Goal: Transaction & Acquisition: Purchase product/service

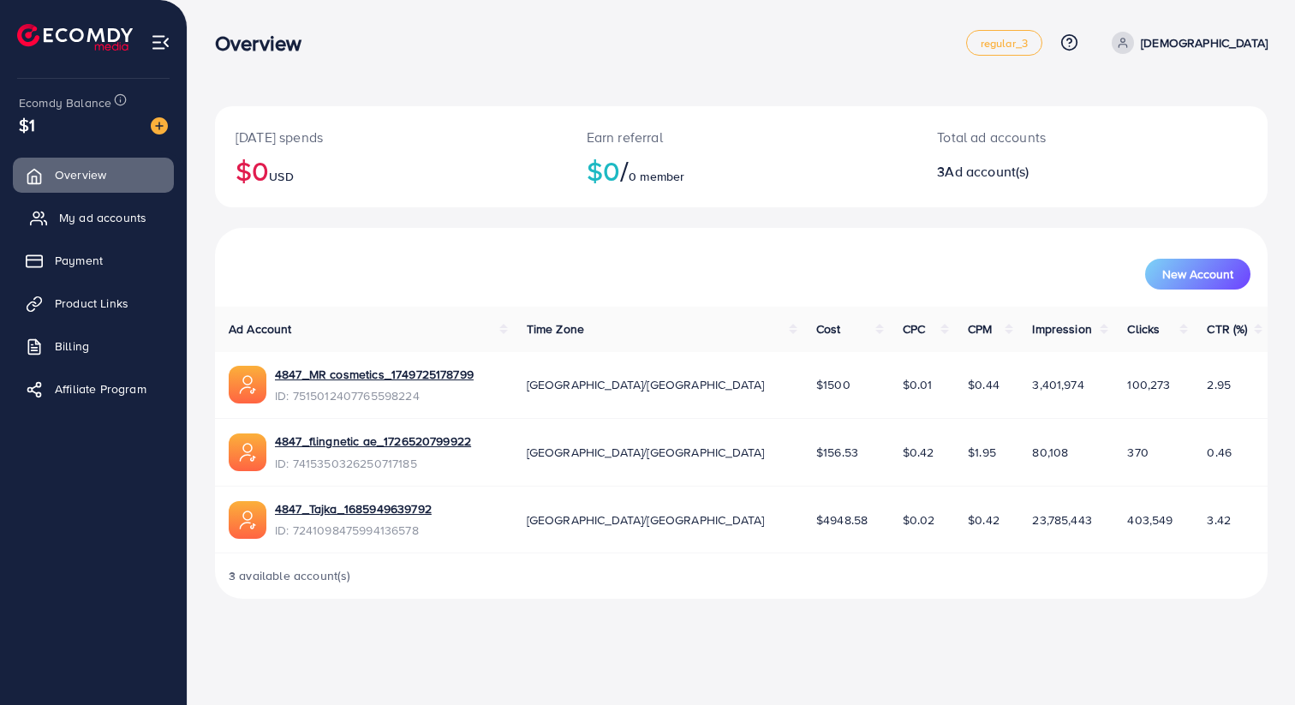
click at [126, 215] on span "My ad accounts" at bounding box center [102, 217] width 87 height 17
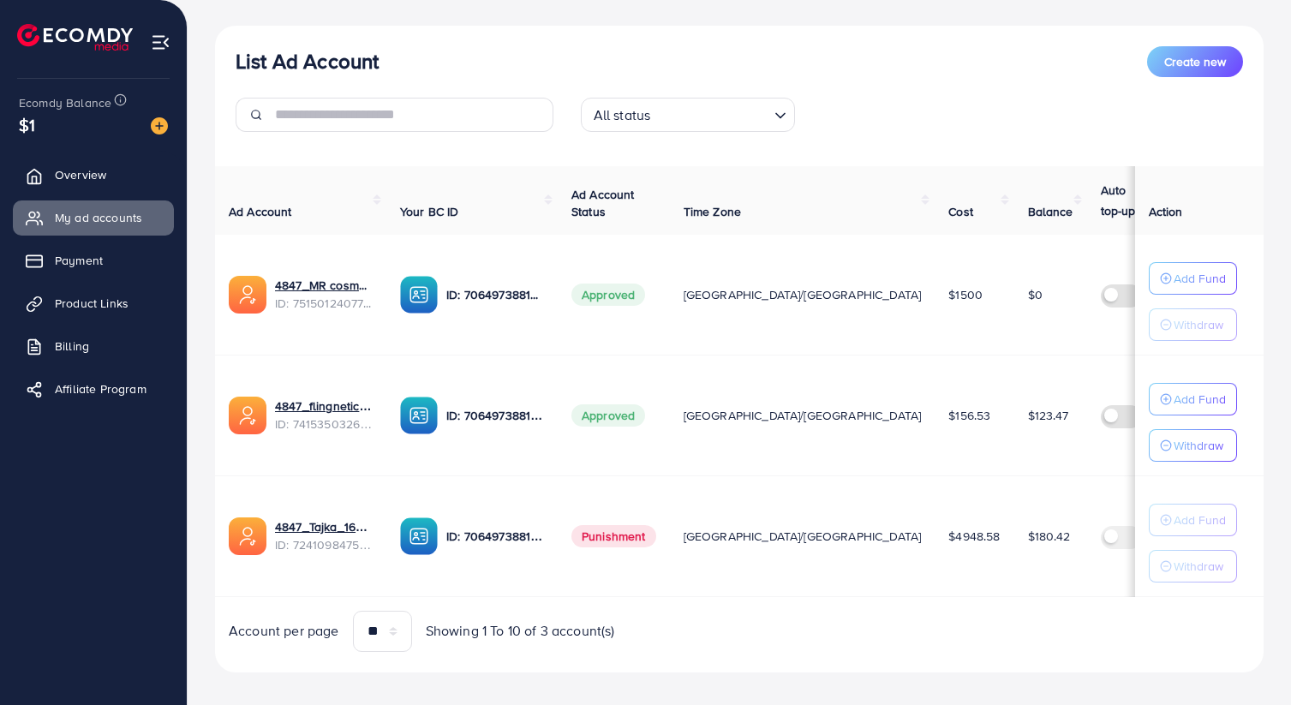
click at [1116, 122] on div "All status Loading..." at bounding box center [739, 122] width 1035 height 48
click at [164, 127] on img at bounding box center [159, 125] width 17 height 17
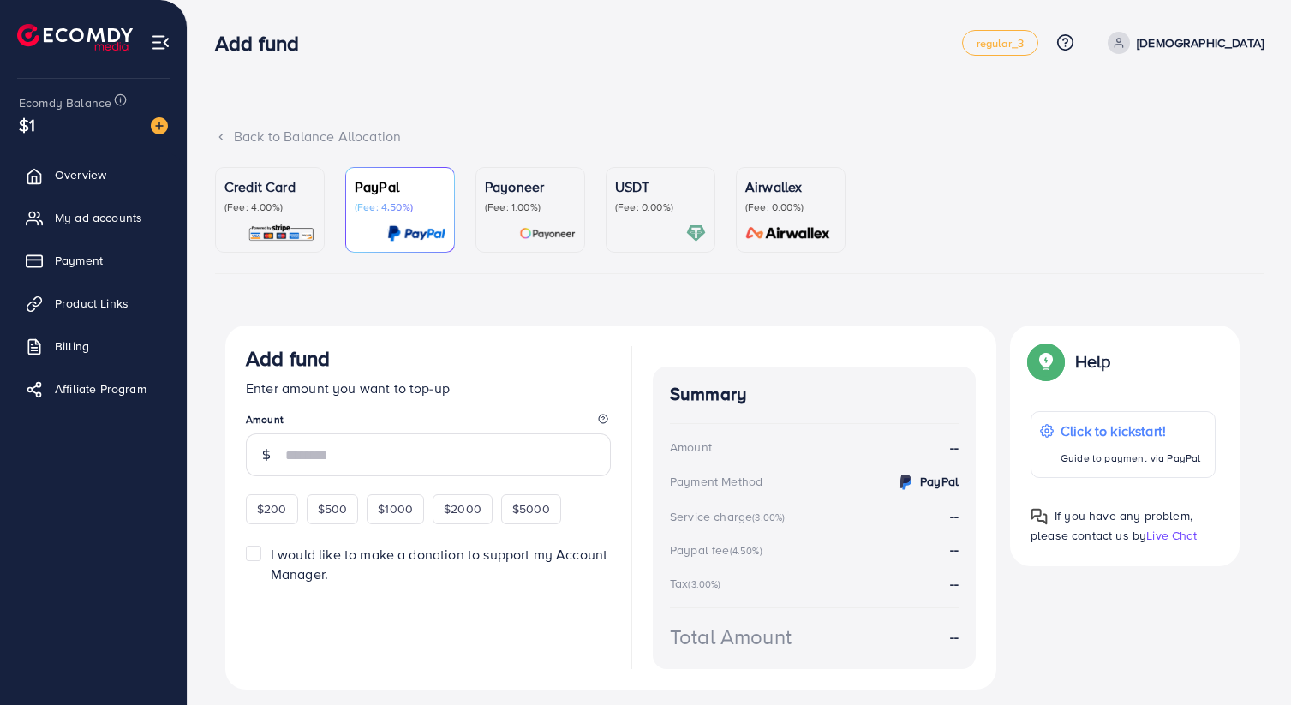
click at [278, 238] on img at bounding box center [282, 234] width 68 height 20
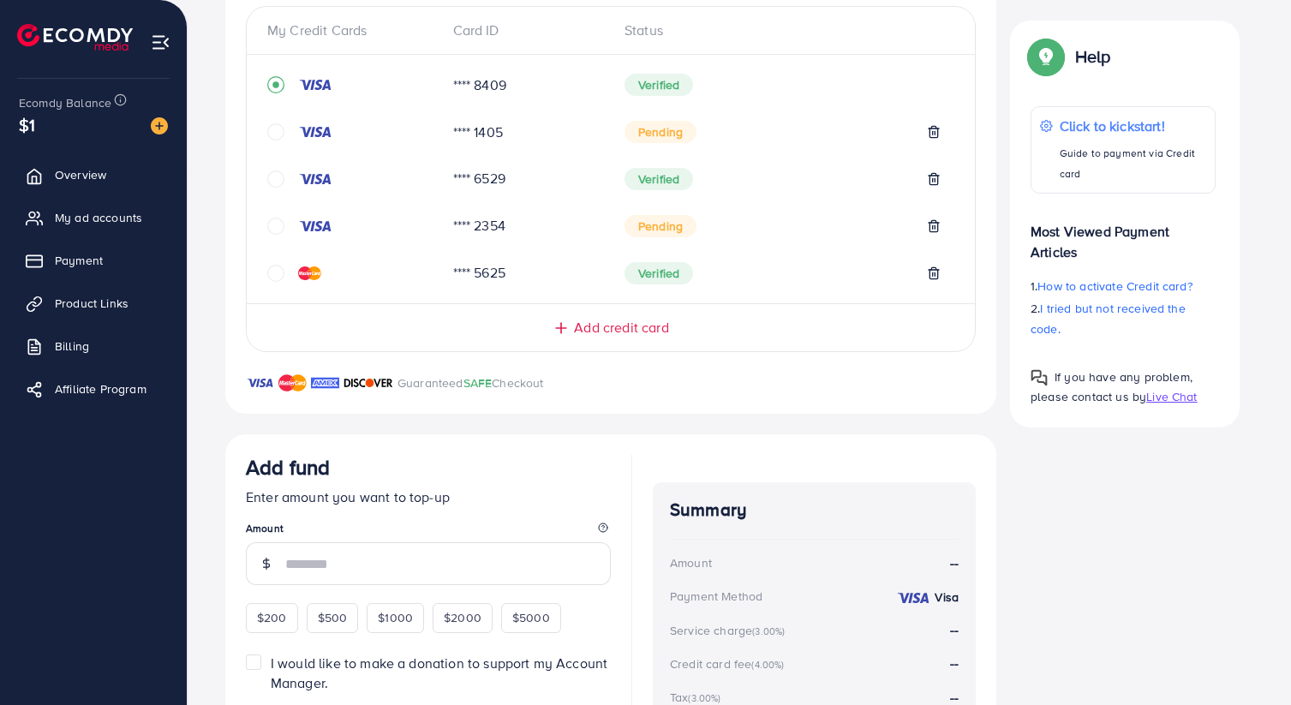
scroll to position [417, 0]
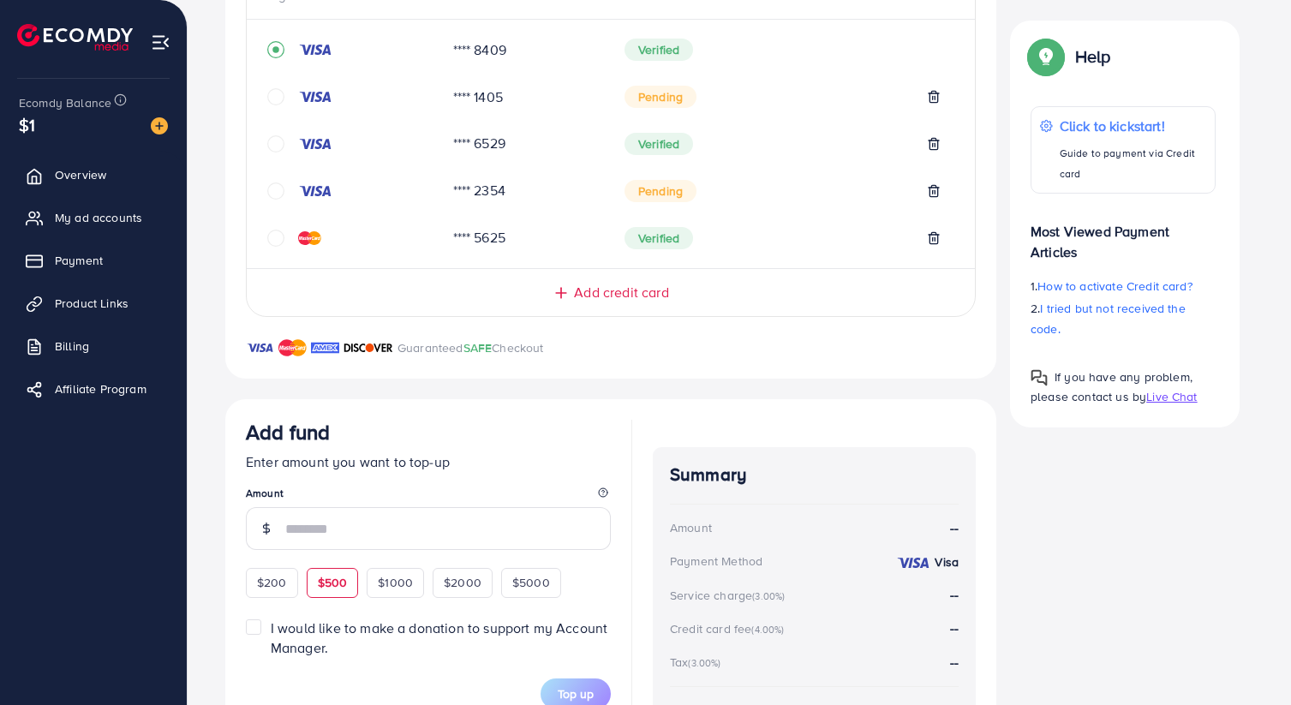
click at [336, 585] on span "$500" at bounding box center [333, 582] width 30 height 17
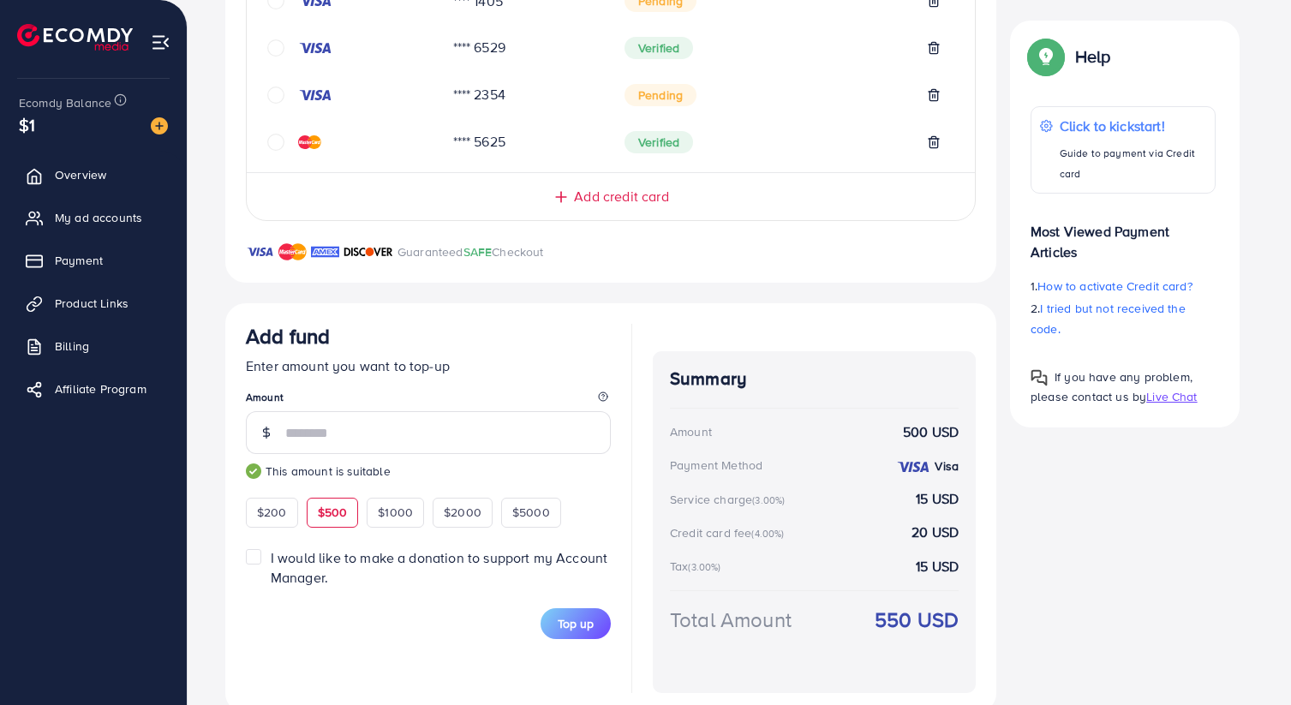
scroll to position [548, 0]
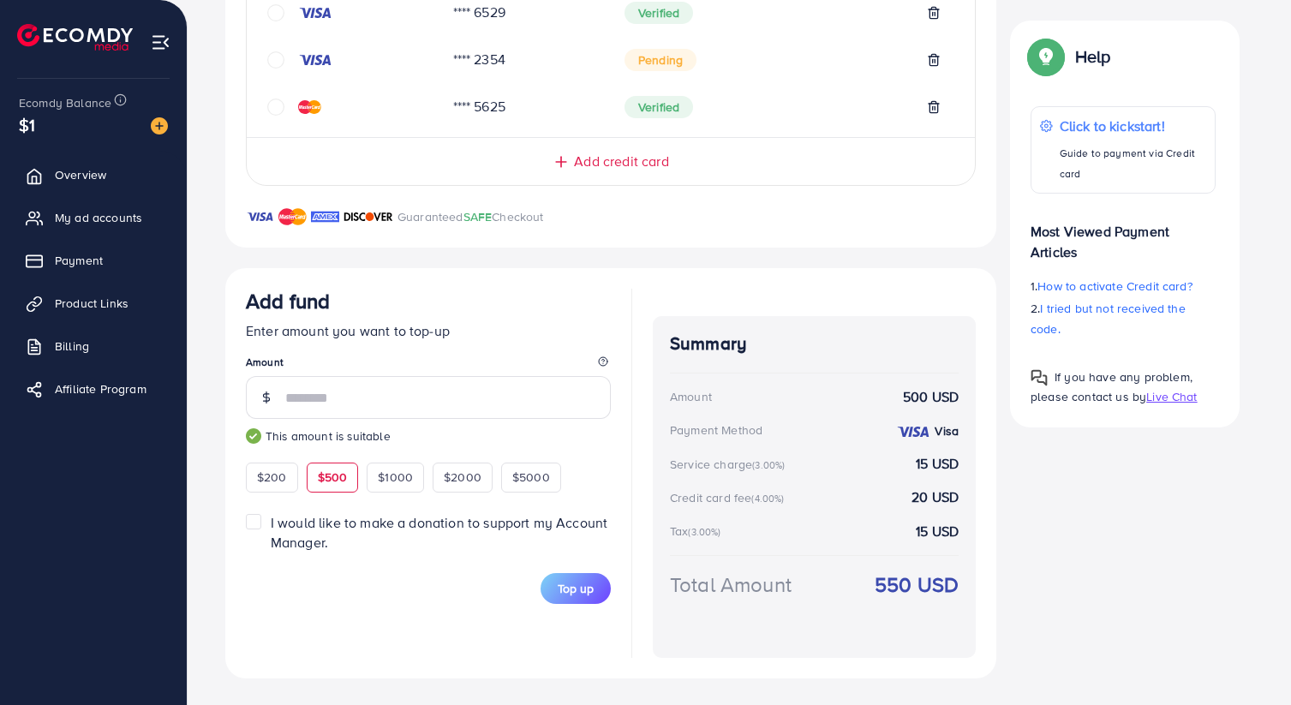
click at [271, 524] on label "I would like to make a donation to support my Account Manager." at bounding box center [441, 532] width 340 height 39
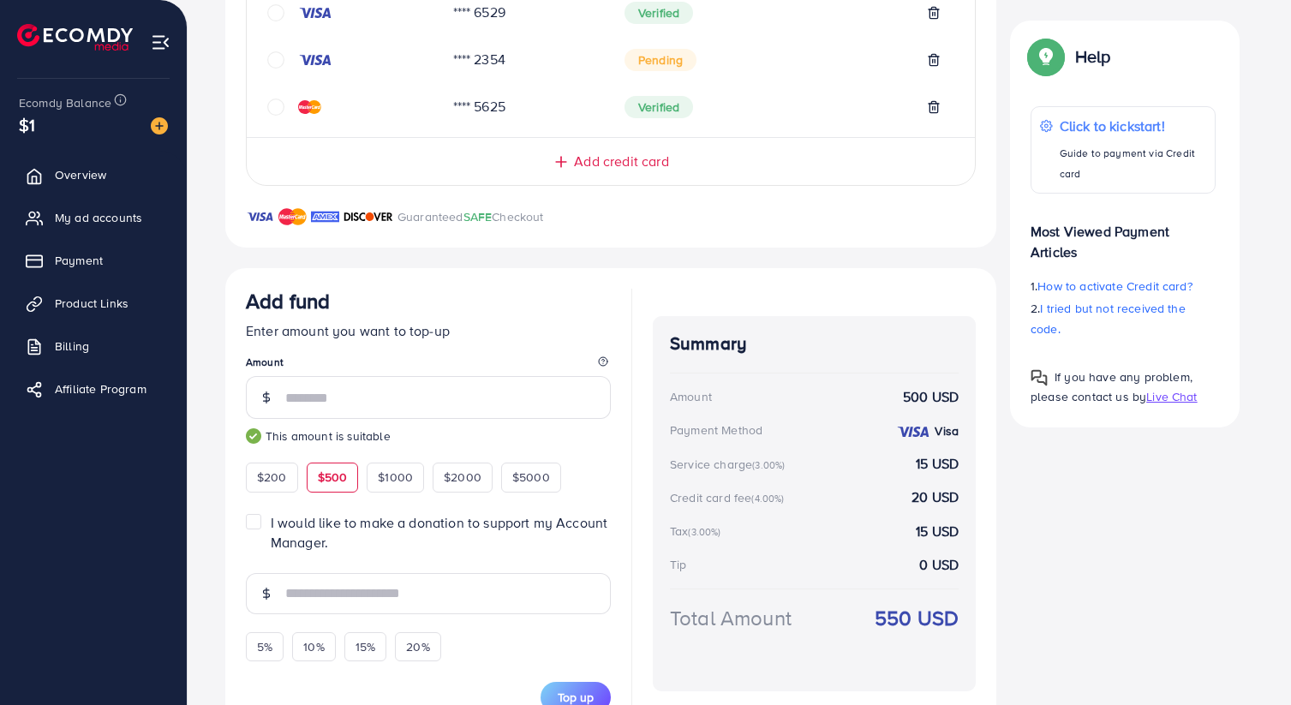
click at [271, 523] on label "I would like to make a donation to support my Account Manager." at bounding box center [441, 532] width 340 height 39
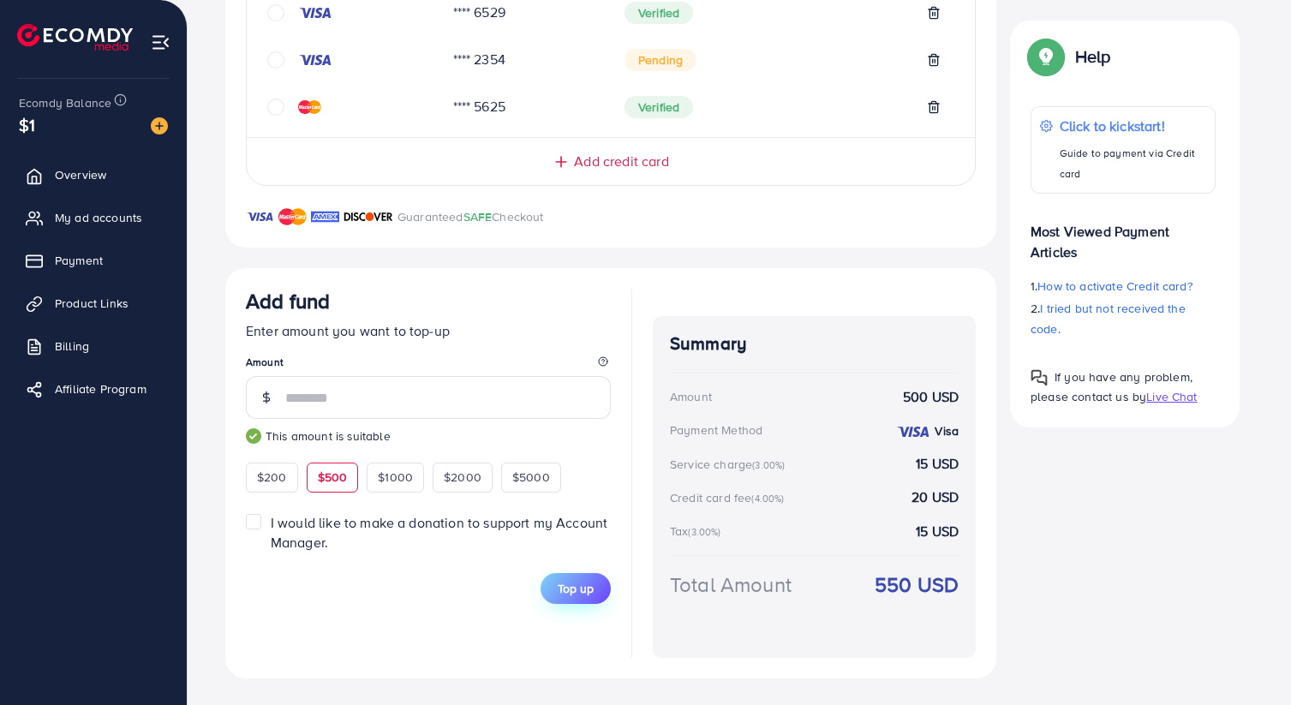
click at [568, 595] on span "Top up" at bounding box center [576, 588] width 36 height 17
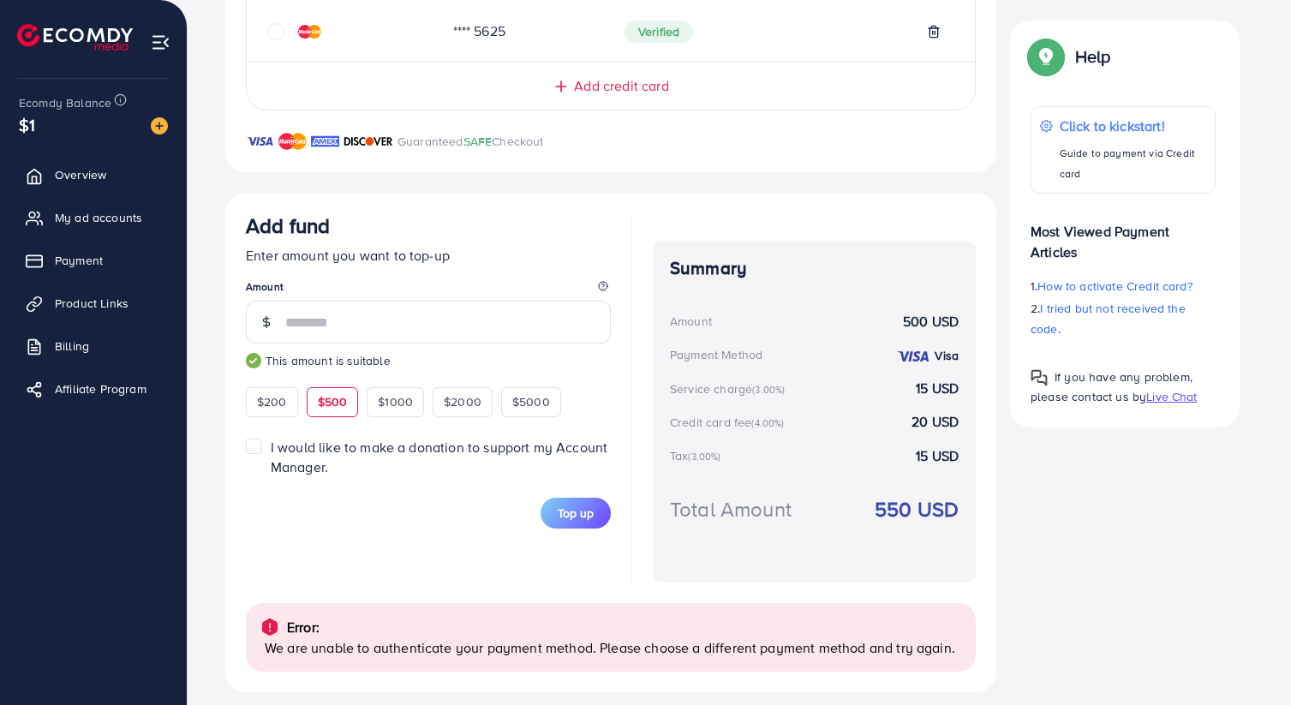
scroll to position [637, 0]
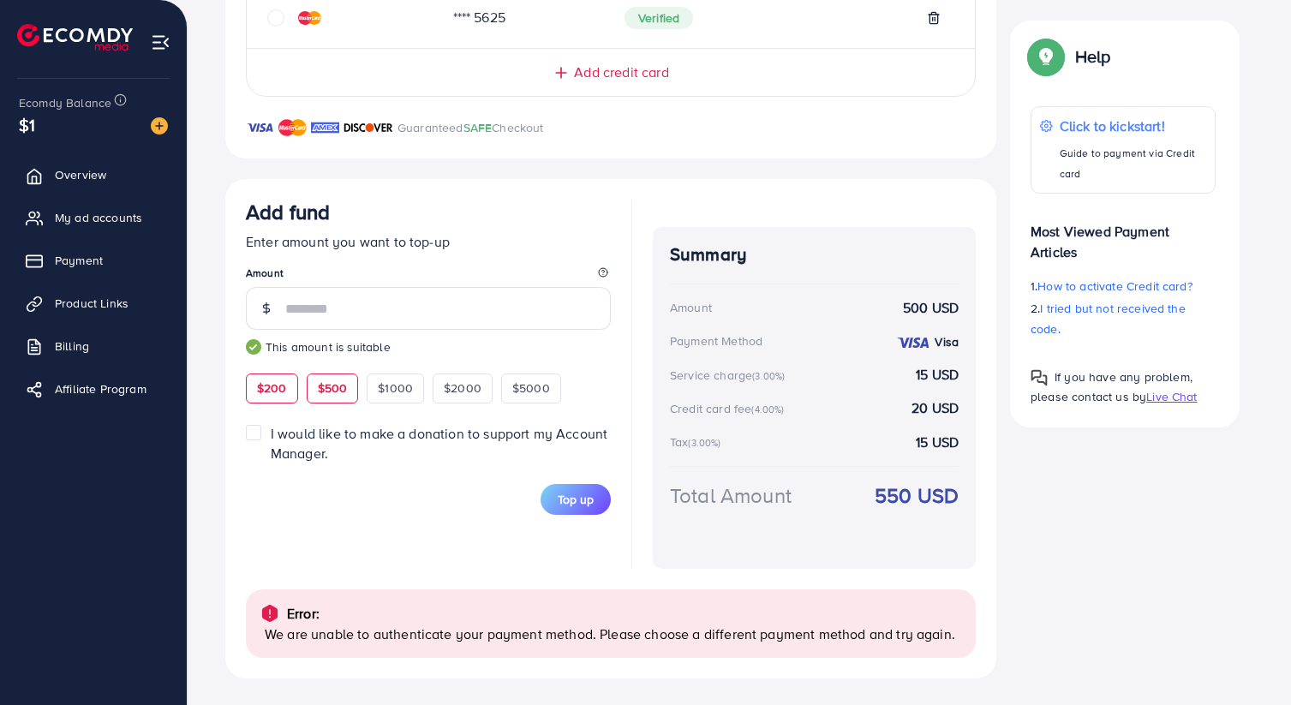
click at [272, 385] on span "$200" at bounding box center [272, 388] width 30 height 17
click at [586, 499] on span "Top up" at bounding box center [576, 499] width 36 height 17
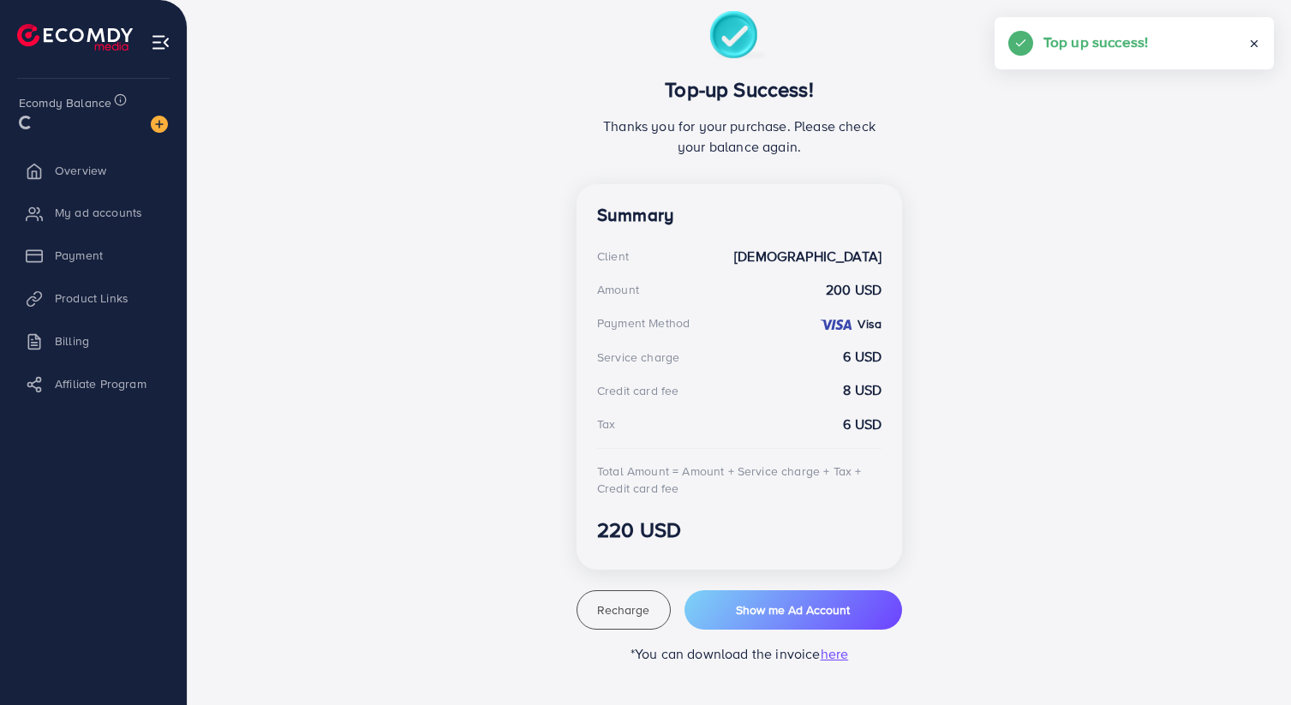
scroll to position [314, 0]
